Goal: Task Accomplishment & Management: Complete application form

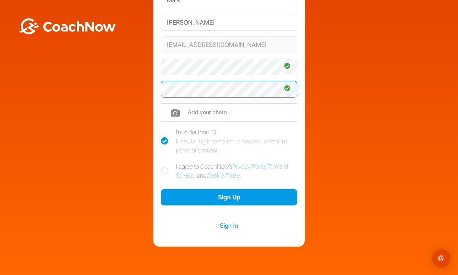
scroll to position [70, 0]
click at [166, 170] on icon at bounding box center [165, 171] width 8 height 8
click at [166, 167] on input "I agree to CoachNow's Privacy Policy , Terms of Service , and Cookie Policy ." at bounding box center [163, 164] width 5 height 5
checkbox input "true"
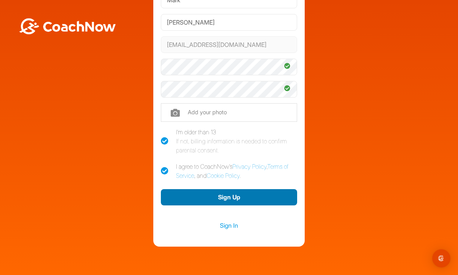
click at [217, 197] on button "Sign Up" at bounding box center [229, 197] width 136 height 16
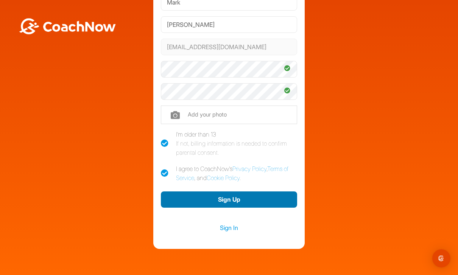
scroll to position [68, 0]
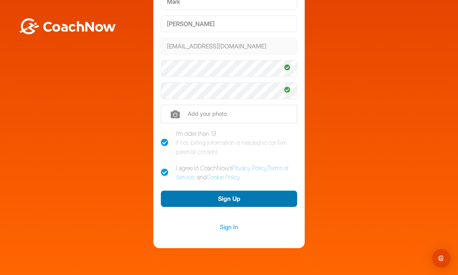
click at [206, 199] on button "Sign Up" at bounding box center [229, 199] width 136 height 16
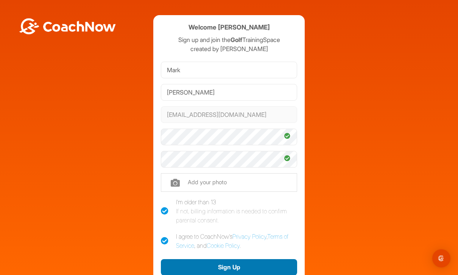
scroll to position [0, 0]
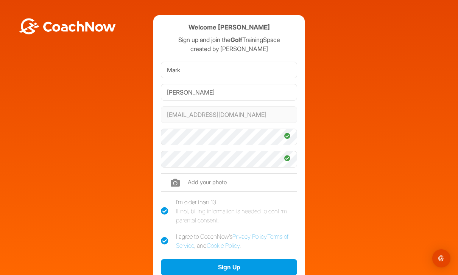
click at [178, 182] on input "file" at bounding box center [229, 182] width 136 height 18
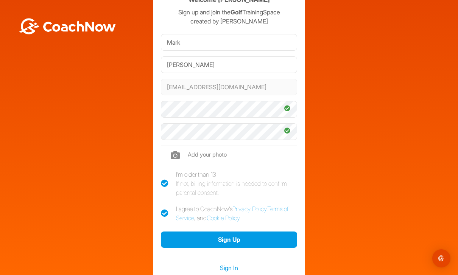
scroll to position [27, 0]
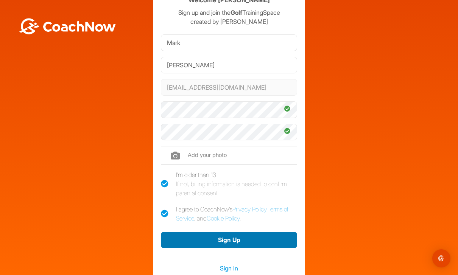
click at [196, 240] on button "Sign Up" at bounding box center [229, 240] width 136 height 16
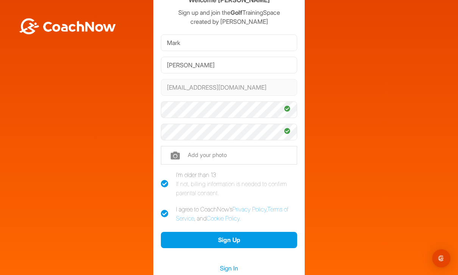
click at [182, 230] on div "Sign Up" at bounding box center [229, 239] width 136 height 24
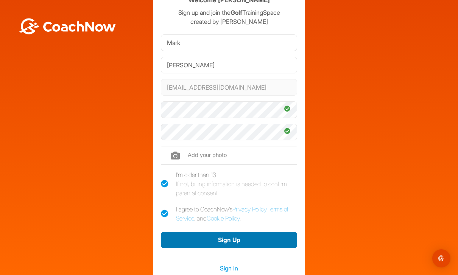
click at [193, 242] on button "Sign Up" at bounding box center [229, 240] width 136 height 16
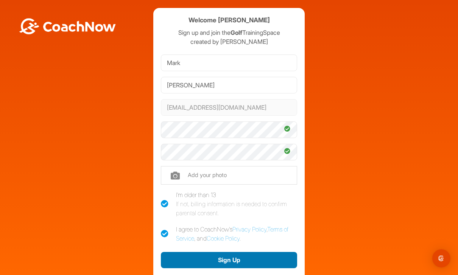
scroll to position [7, 0]
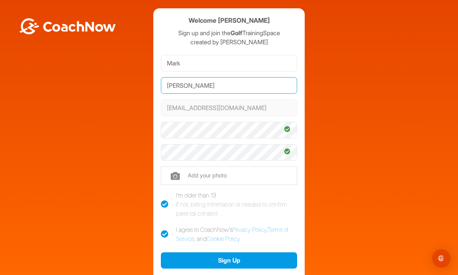
click at [207, 89] on input "[PERSON_NAME]" at bounding box center [229, 85] width 136 height 17
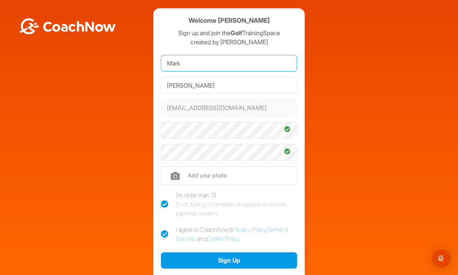
click at [207, 65] on input "Mark" at bounding box center [229, 63] width 136 height 17
click at [173, 170] on input "file" at bounding box center [229, 175] width 136 height 18
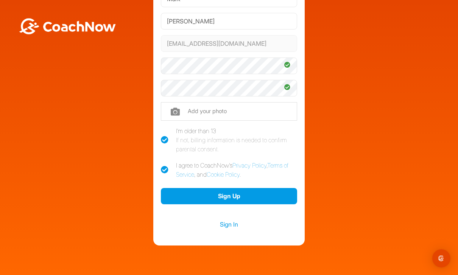
scroll to position [70, 0]
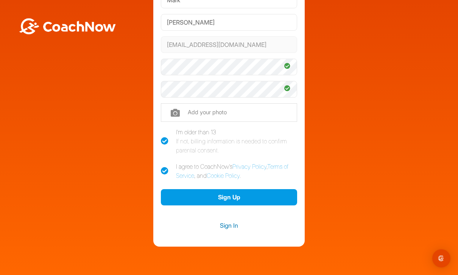
click at [229, 223] on link "Sign In" at bounding box center [229, 226] width 136 height 10
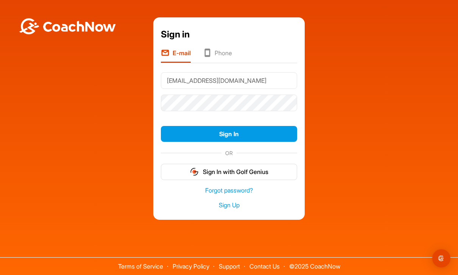
type input "[EMAIL_ADDRESS][DOMAIN_NAME]"
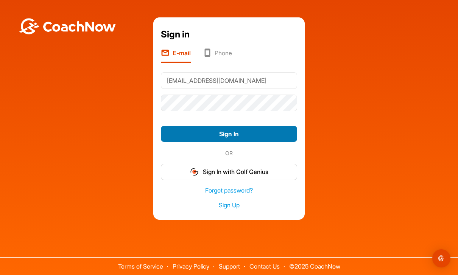
click at [206, 142] on button "Sign In" at bounding box center [229, 134] width 136 height 16
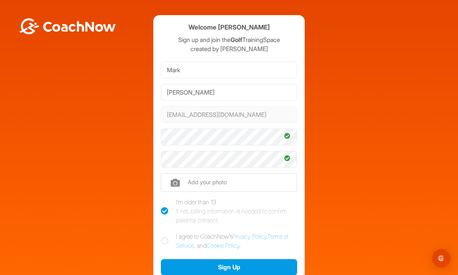
click at [189, 182] on input "file" at bounding box center [229, 182] width 136 height 18
click at [176, 183] on input "file" at bounding box center [229, 182] width 136 height 18
click at [162, 236] on label "I agree to CoachNow's Privacy Policy , Terms of Service , and Cookie Policy ." at bounding box center [229, 241] width 136 height 18
click at [162, 236] on input "I agree to CoachNow's Privacy Policy , Terms of Service , and Cookie Policy ." at bounding box center [163, 234] width 5 height 5
checkbox input "true"
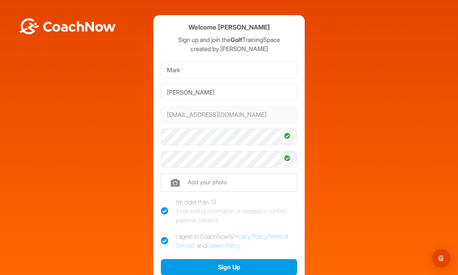
click at [171, 183] on input "file" at bounding box center [229, 182] width 136 height 18
type input "C:\fakepath\image.jpg"
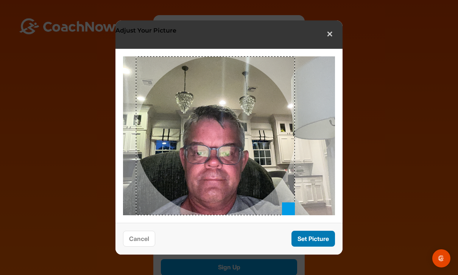
click at [303, 238] on button "Set Picture" at bounding box center [313, 239] width 44 height 16
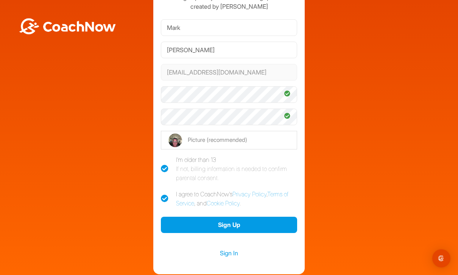
scroll to position [62, 0]
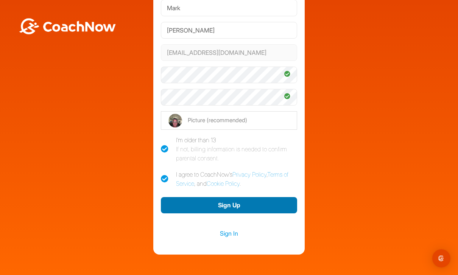
click at [239, 204] on button "Sign Up" at bounding box center [229, 205] width 136 height 16
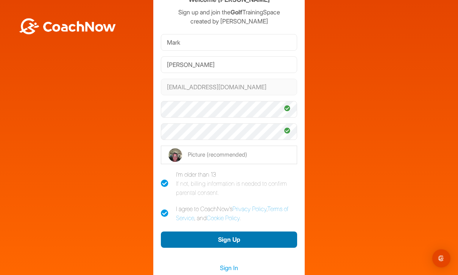
scroll to position [27, 0]
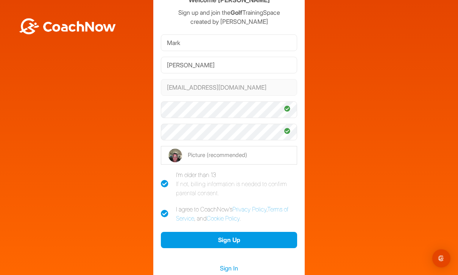
click at [256, 158] on input "file" at bounding box center [229, 155] width 136 height 18
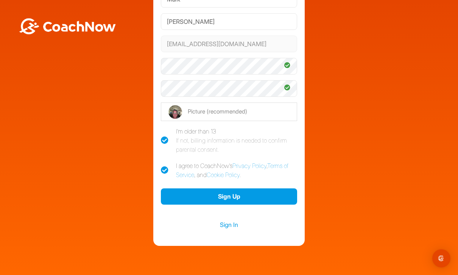
scroll to position [70, 0]
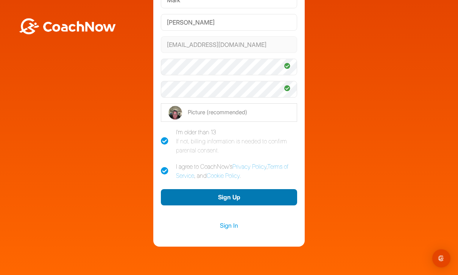
click at [196, 196] on button "Sign Up" at bounding box center [229, 197] width 136 height 16
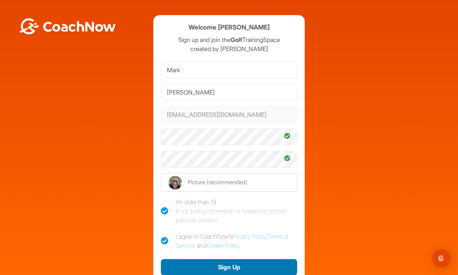
scroll to position [0, 0]
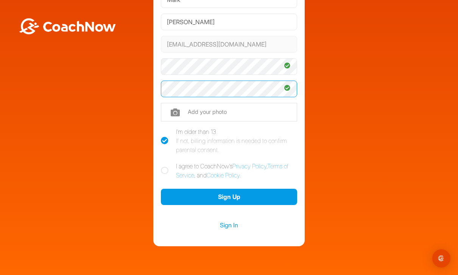
scroll to position [70, 0]
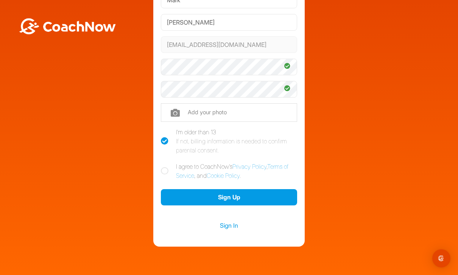
click at [166, 171] on icon at bounding box center [165, 171] width 8 height 8
click at [166, 167] on input "I agree to CoachNow's Privacy Policy , Terms of Service , and Cookie Policy ." at bounding box center [163, 164] width 5 height 5
checkbox input "true"
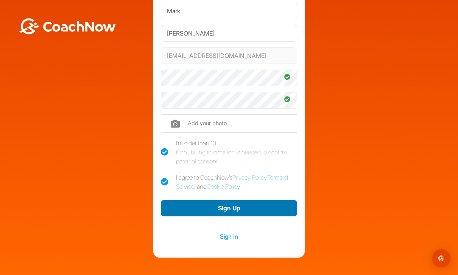
click at [200, 213] on button "Sign Up" at bounding box center [229, 208] width 136 height 16
